Goal: Transaction & Acquisition: Purchase product/service

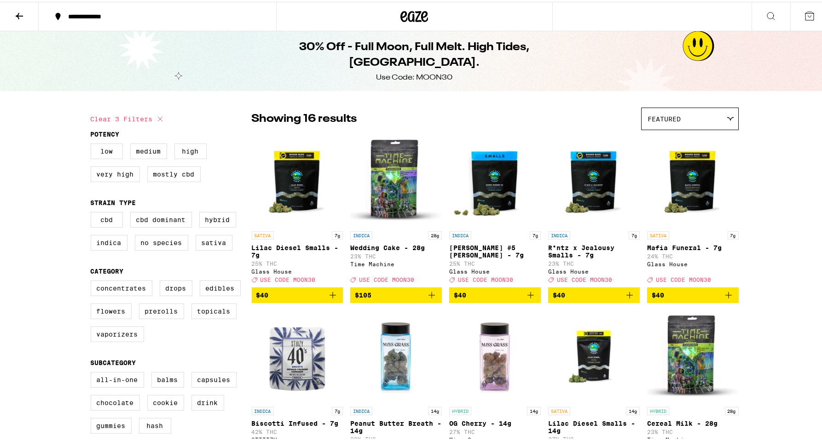
click at [804, 12] on icon at bounding box center [809, 14] width 11 height 11
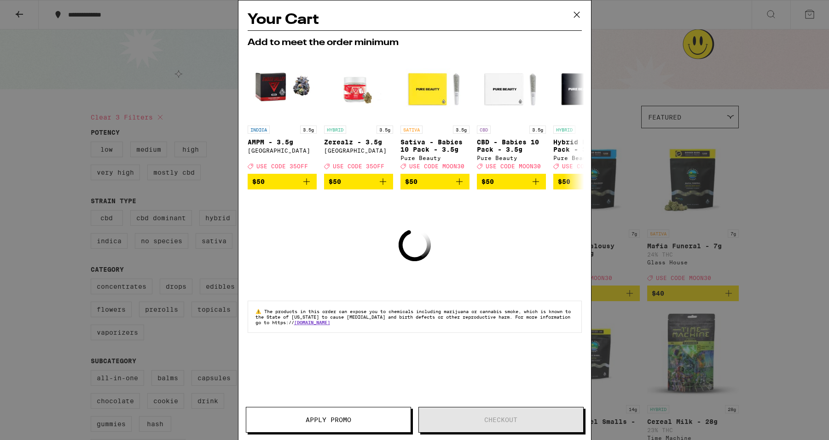
click at [576, 15] on icon at bounding box center [576, 15] width 6 height 6
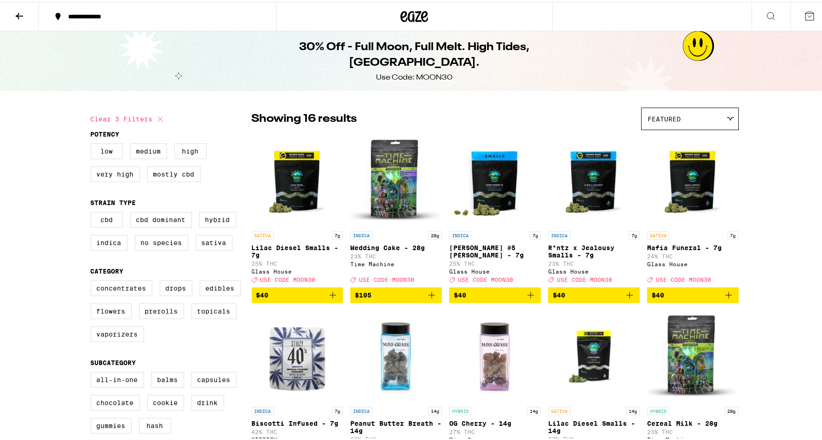
click at [407, 7] on icon at bounding box center [414, 14] width 28 height 17
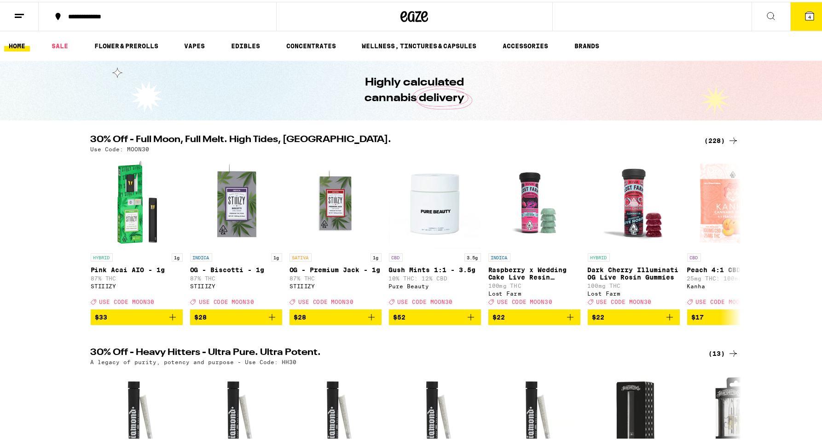
click at [794, 16] on button "4" at bounding box center [809, 14] width 39 height 29
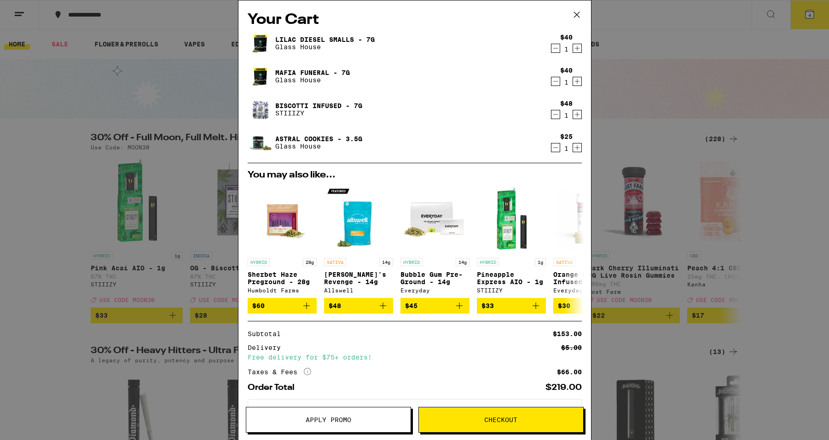
click at [577, 14] on icon at bounding box center [576, 15] width 6 height 6
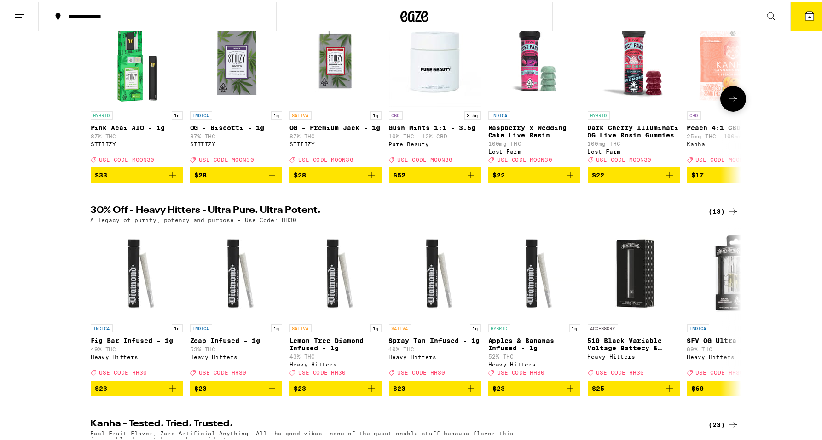
scroll to position [141, 0]
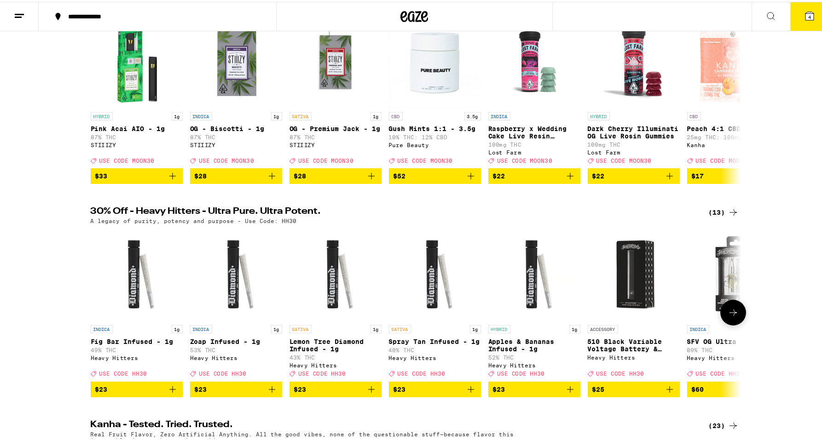
click at [734, 317] on icon at bounding box center [732, 310] width 11 height 11
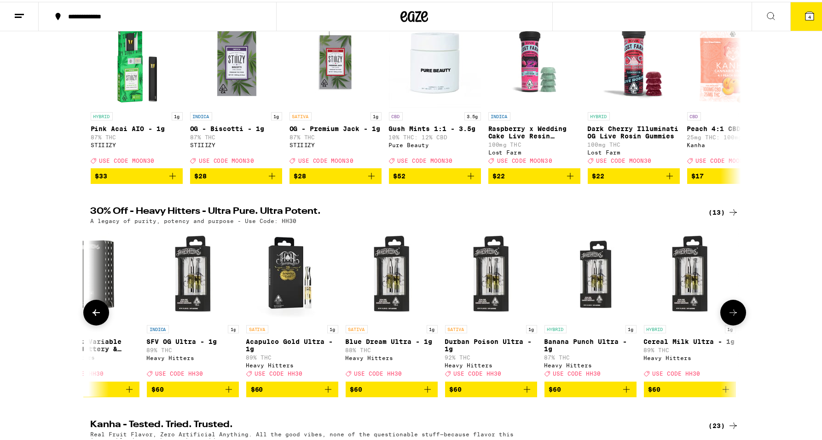
scroll to position [0, 547]
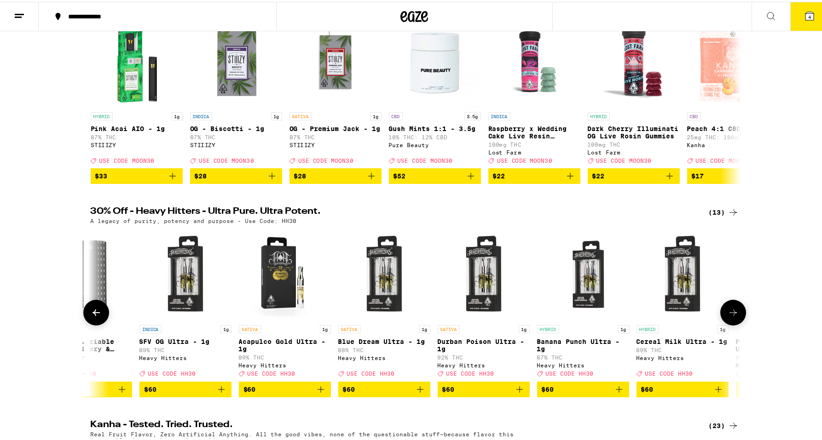
click at [733, 317] on icon at bounding box center [732, 310] width 11 height 11
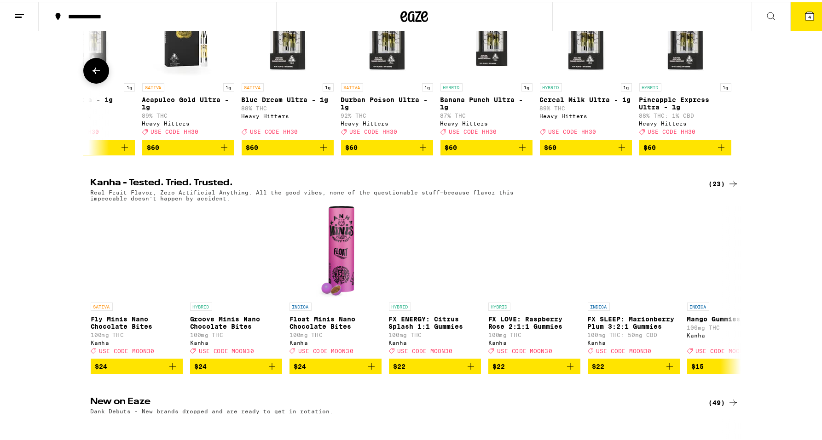
scroll to position [0, 0]
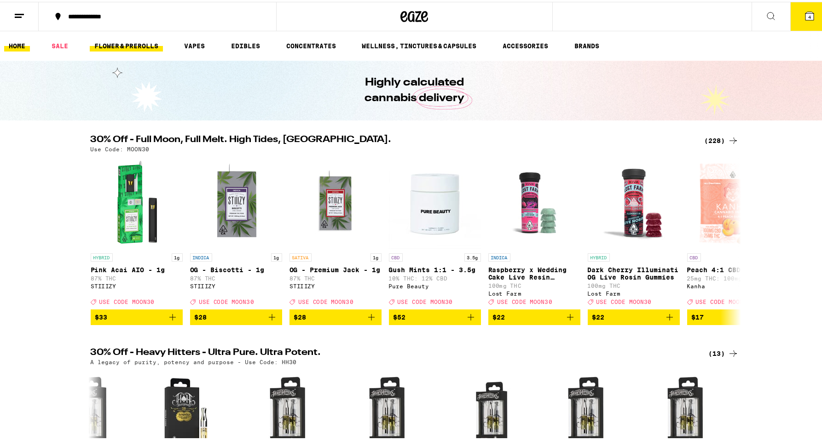
click at [141, 50] on link "FLOWER & PREROLLS" at bounding box center [126, 44] width 73 height 11
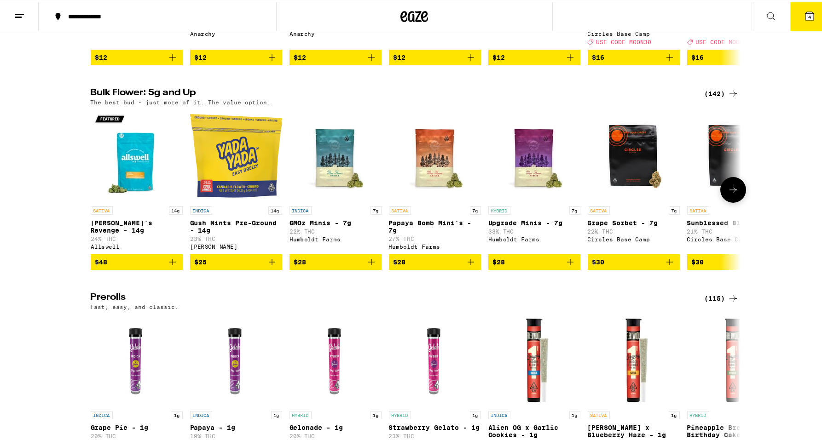
scroll to position [261, 0]
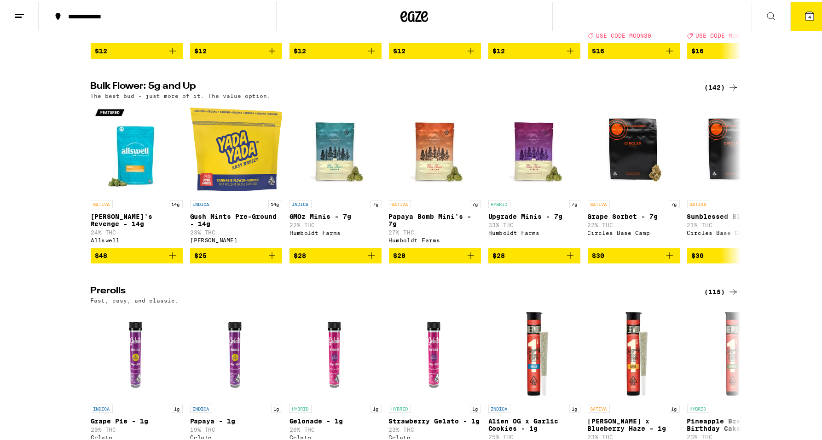
click at [714, 91] on div "(142)" at bounding box center [721, 85] width 34 height 11
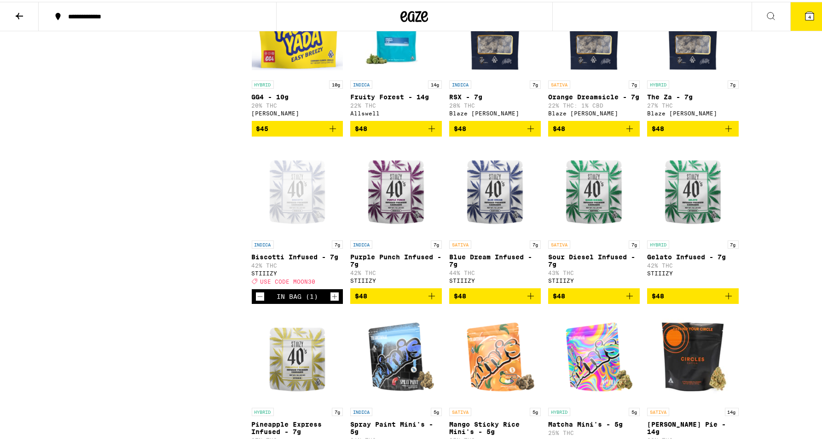
scroll to position [1502, 0]
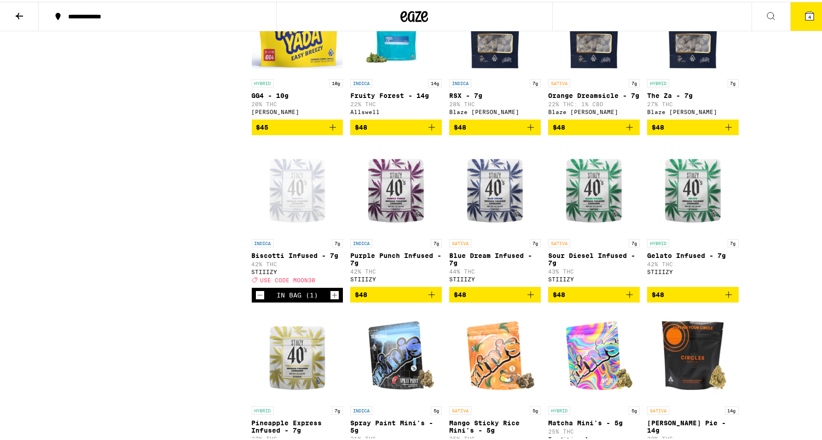
click at [256, 299] on icon "Decrement" at bounding box center [260, 293] width 8 height 11
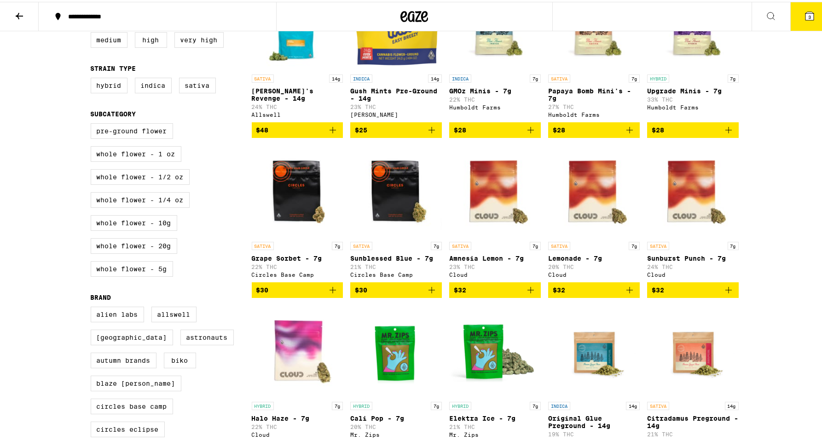
scroll to position [0, 0]
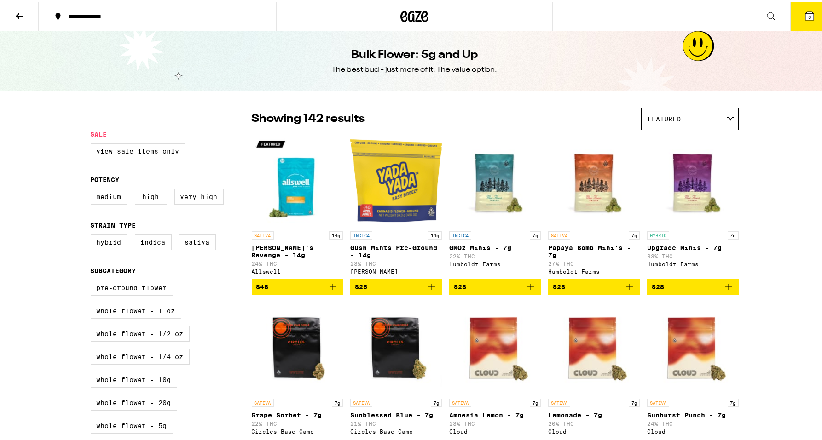
click at [714, 120] on div "Featured" at bounding box center [689, 117] width 97 height 22
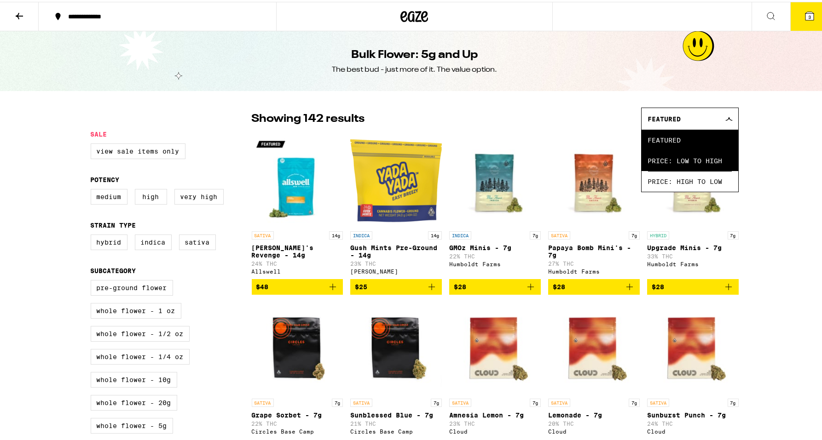
click at [705, 152] on span "Price: Low to High" at bounding box center [690, 159] width 84 height 21
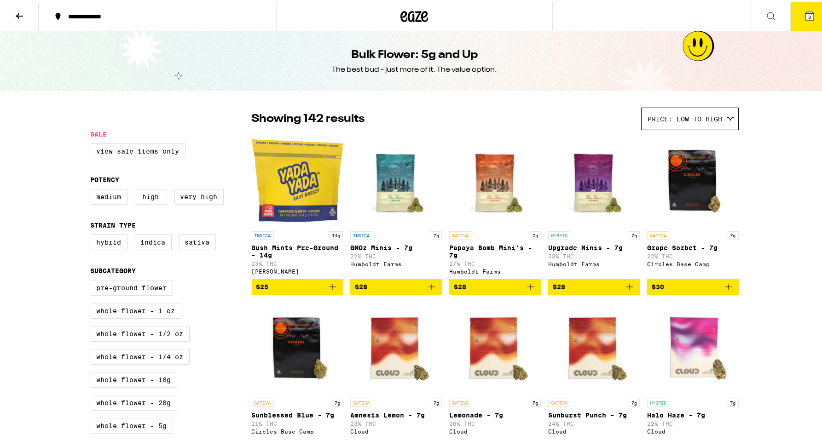
click at [628, 291] on icon "Add to bag" at bounding box center [629, 285] width 11 height 11
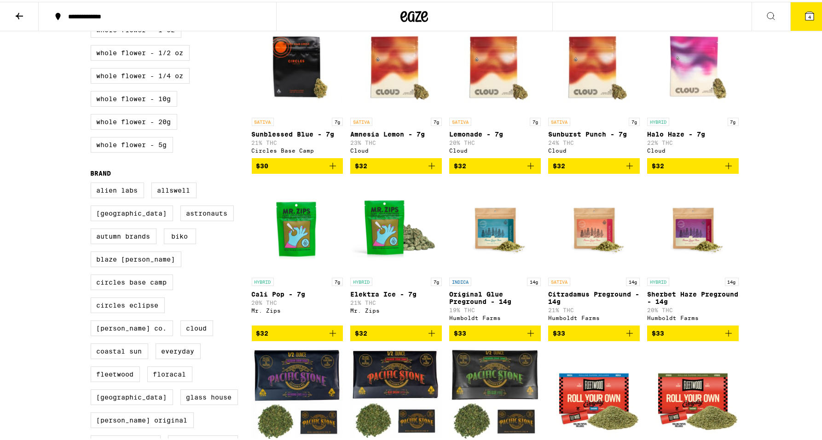
scroll to position [282, 0]
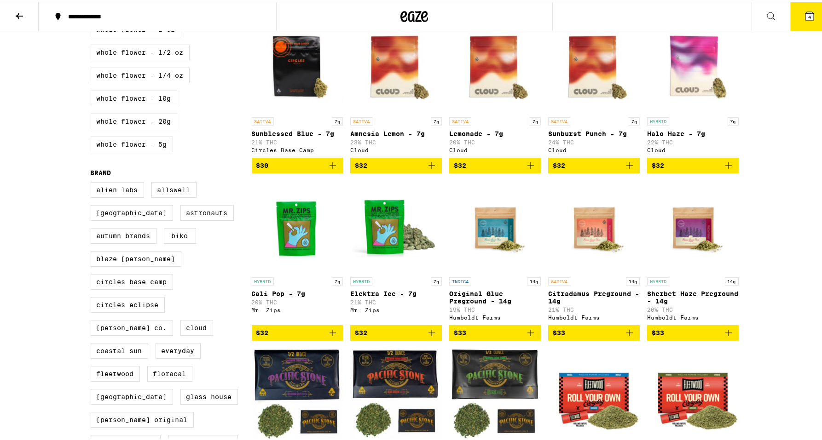
click at [630, 337] on icon "Add to bag" at bounding box center [629, 331] width 11 height 11
click at [807, 12] on icon at bounding box center [809, 14] width 11 height 11
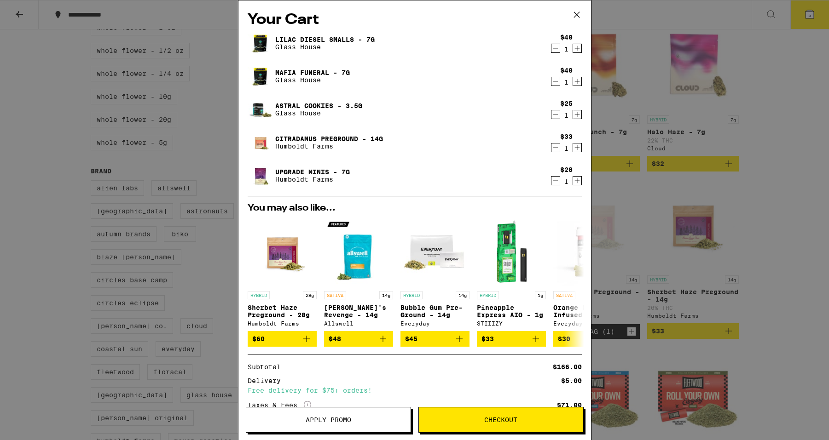
click at [758, 238] on div "Your Cart Lilac Diesel Smalls - 7g Glass House $40 1 Mafia Funeral - 7g Glass H…" at bounding box center [414, 220] width 829 height 440
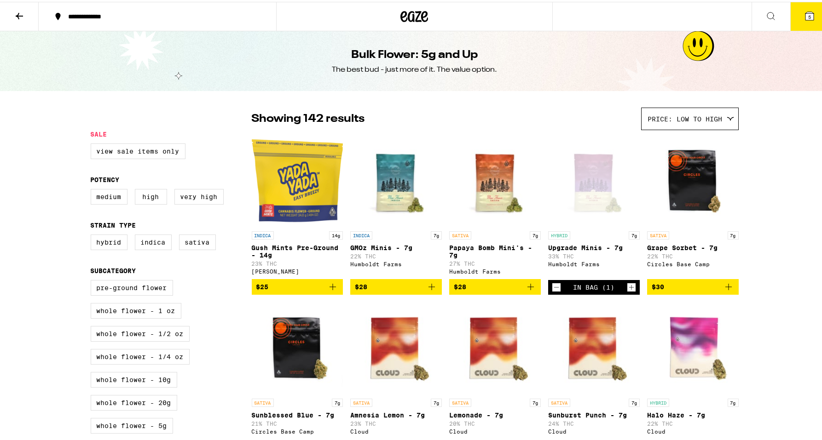
click at [407, 15] on icon at bounding box center [414, 14] width 28 height 17
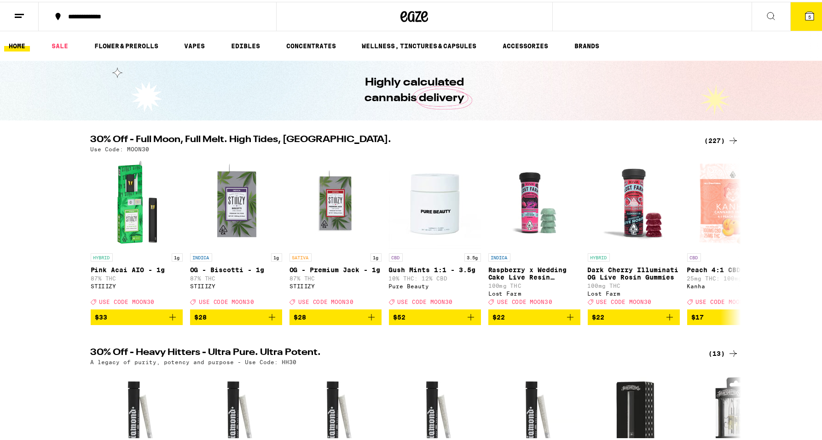
click at [808, 9] on button "5" at bounding box center [809, 14] width 39 height 29
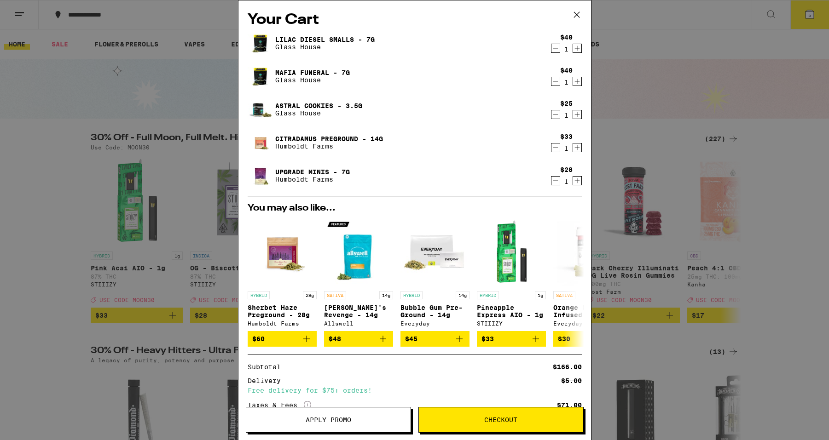
click at [551, 116] on icon "Decrement" at bounding box center [555, 114] width 8 height 11
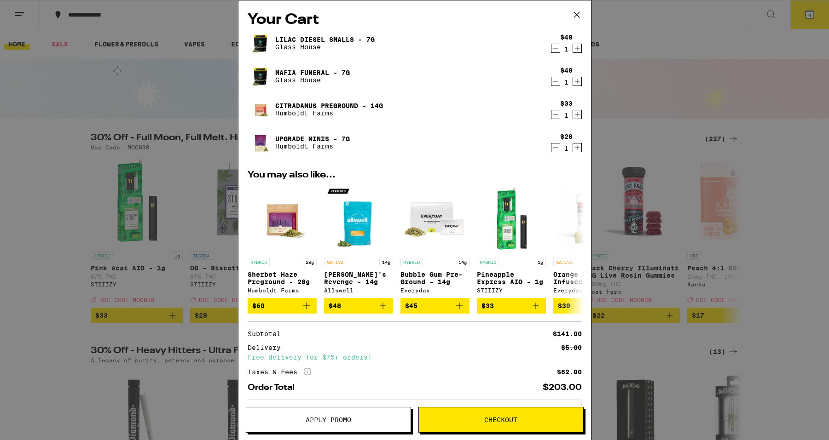
click at [551, 50] on icon "Decrement" at bounding box center [555, 48] width 8 height 11
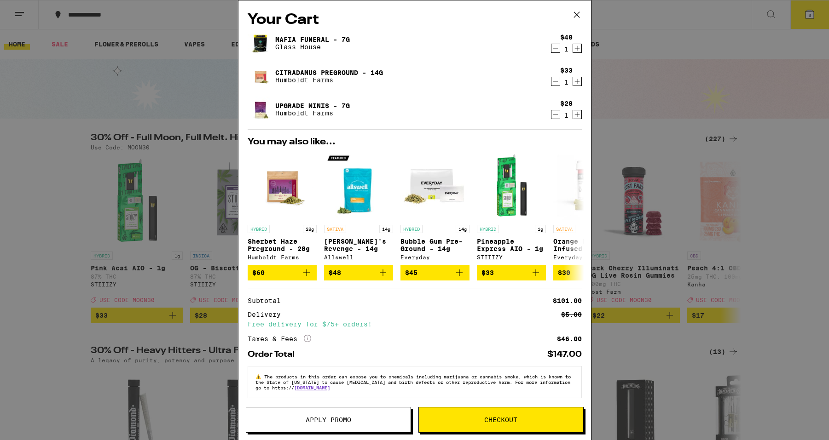
click at [294, 414] on button "Apply Promo" at bounding box center [328, 420] width 165 height 26
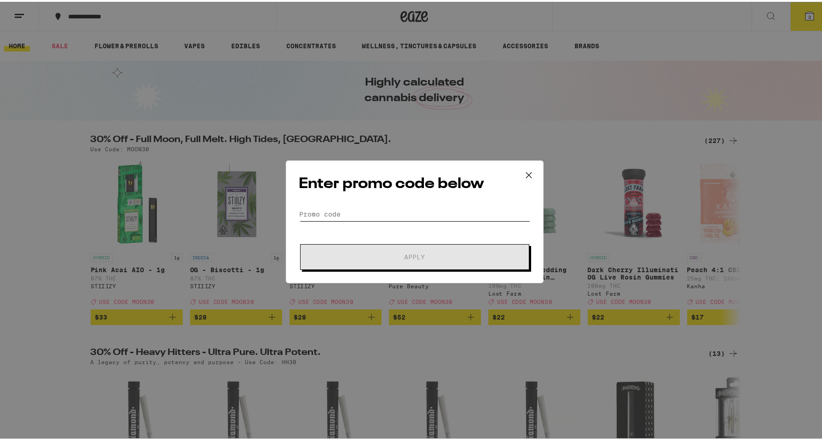
click at [377, 217] on input "Promo Code" at bounding box center [414, 213] width 231 height 14
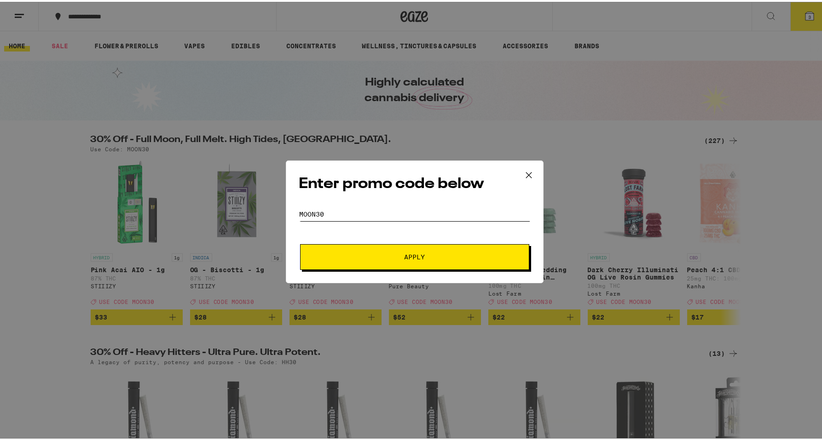
type input "moon30"
click at [421, 260] on button "Apply" at bounding box center [414, 255] width 229 height 26
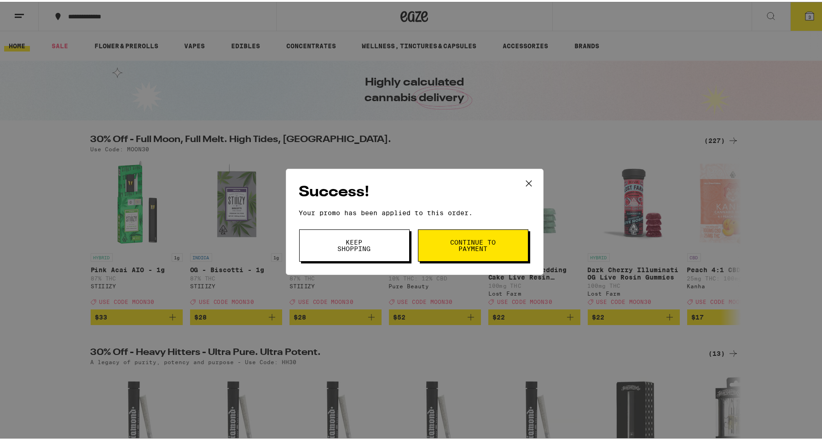
click at [522, 182] on icon at bounding box center [529, 182] width 14 height 14
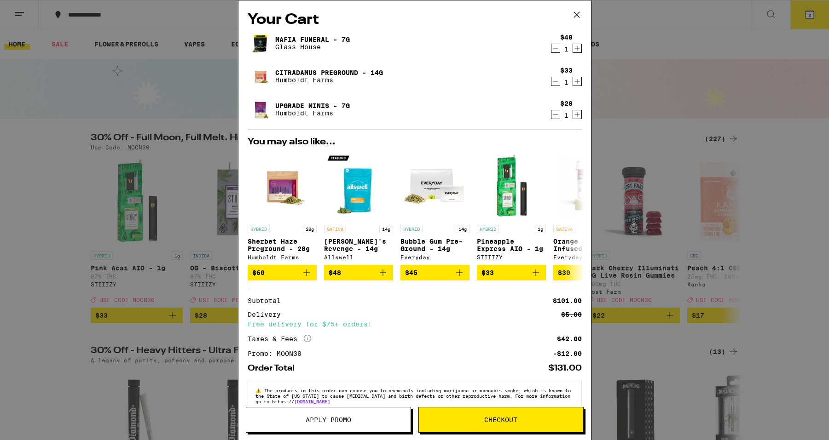
click at [551, 46] on icon "Decrement" at bounding box center [555, 48] width 8 height 11
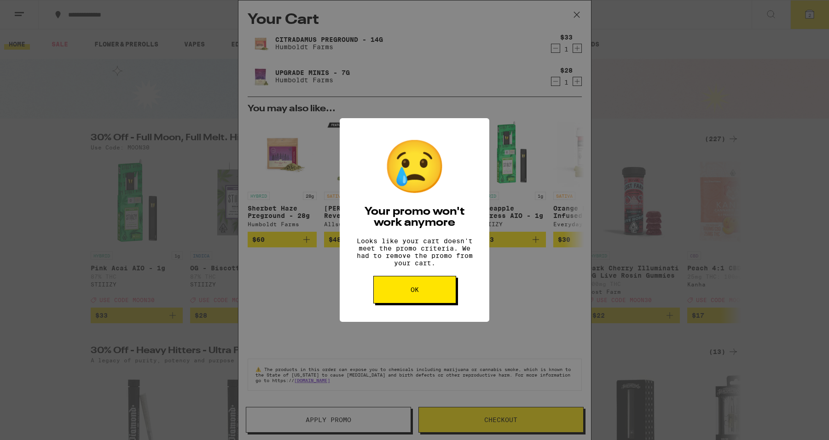
click at [415, 293] on span "OK" at bounding box center [414, 290] width 8 height 6
